Goal: Find specific page/section: Find specific page/section

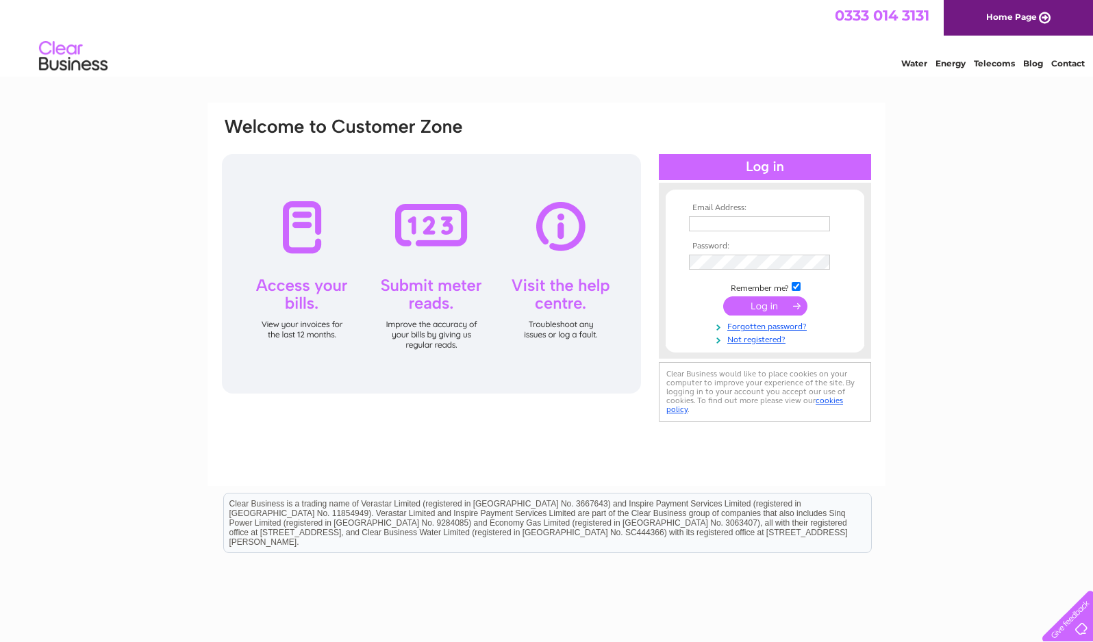
type input "manselgriffiths@yahoo.co.uk"
click at [780, 309] on input "submit" at bounding box center [765, 305] width 84 height 19
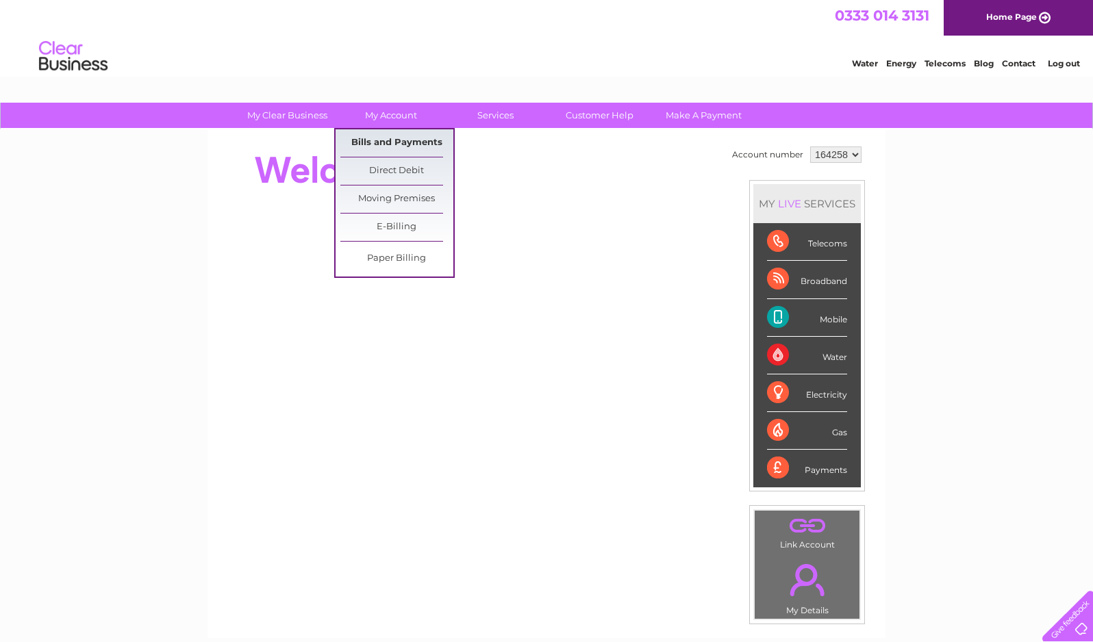
click at [416, 144] on link "Bills and Payments" at bounding box center [396, 142] width 113 height 27
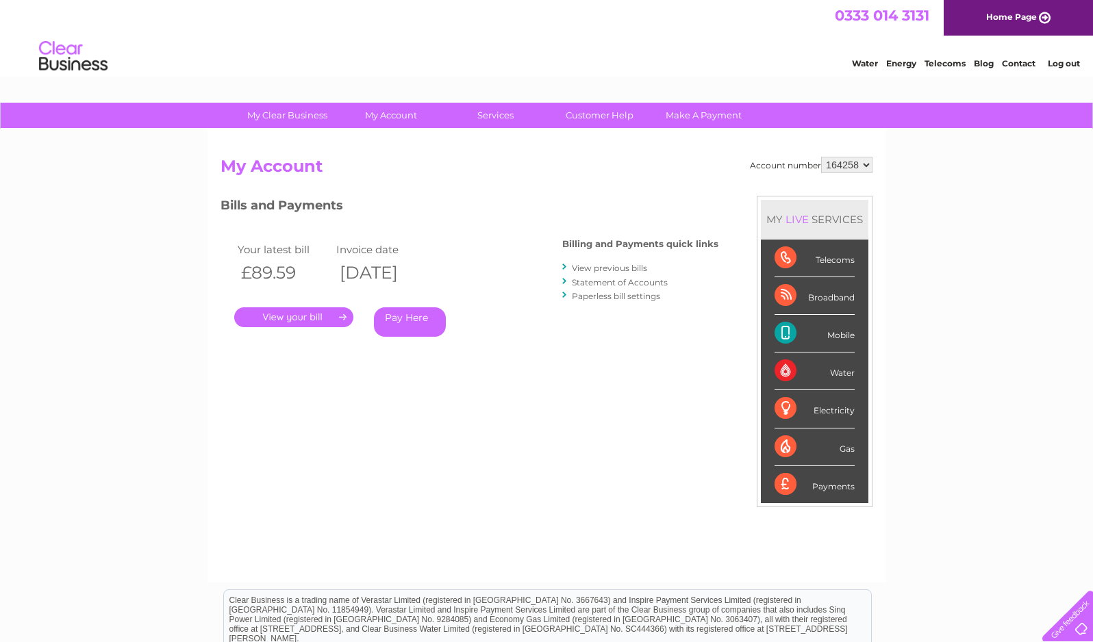
click at [317, 324] on link "." at bounding box center [293, 317] width 119 height 20
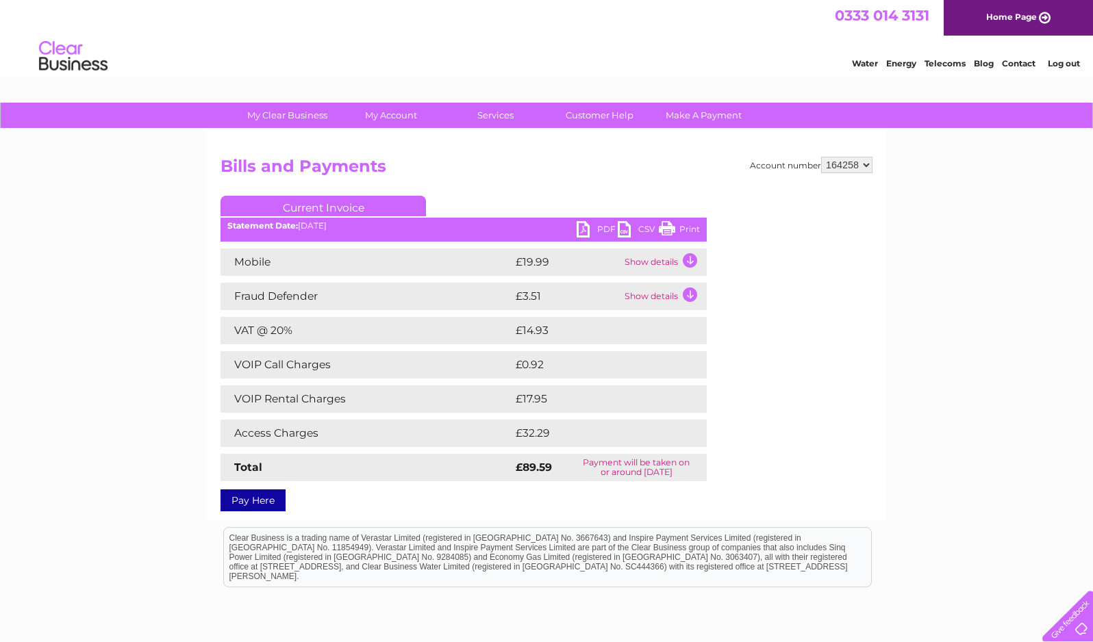
click at [580, 220] on ul "Current Invoice" at bounding box center [463, 208] width 486 height 25
click at [589, 236] on link "PDF" at bounding box center [596, 231] width 41 height 20
